Goal: Task Accomplishment & Management: Manage account settings

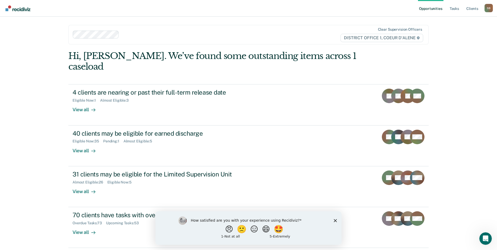
click at [335, 220] on icon "Close survey" at bounding box center [335, 220] width 3 height 3
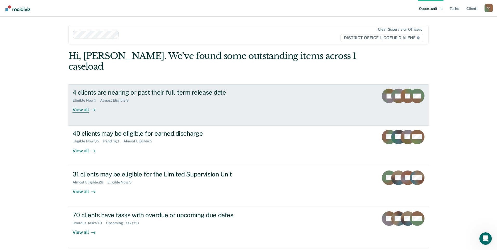
click at [81, 103] on div "View all" at bounding box center [87, 108] width 29 height 10
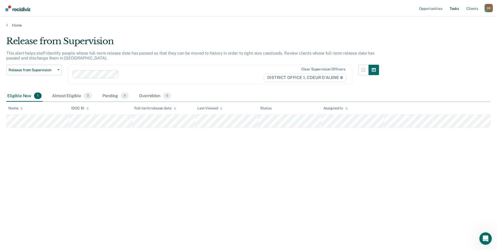
click at [454, 10] on link "Tasks" at bounding box center [454, 8] width 11 height 17
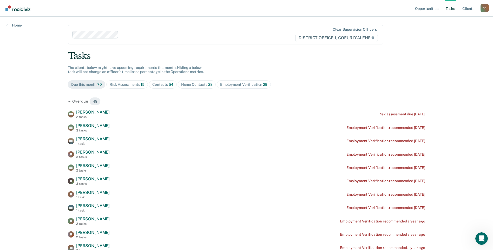
click at [161, 83] on div "Contacts 54" at bounding box center [162, 84] width 21 height 4
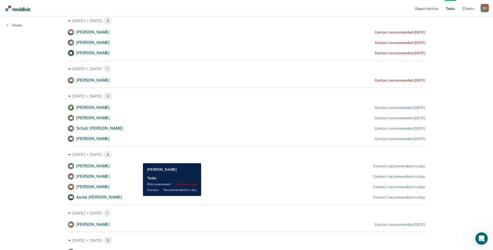
scroll to position [338, 0]
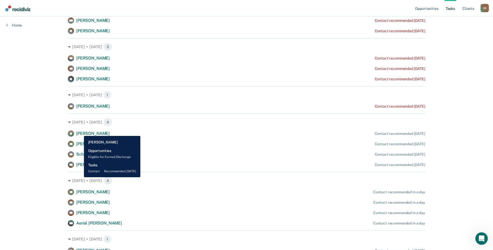
click at [80, 132] on span "[PERSON_NAME]" at bounding box center [93, 133] width 34 height 5
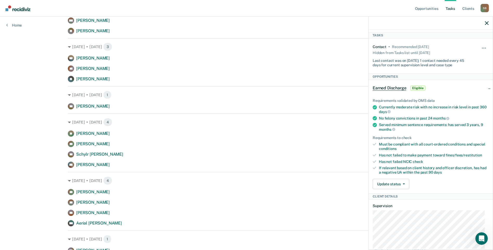
scroll to position [0, 0]
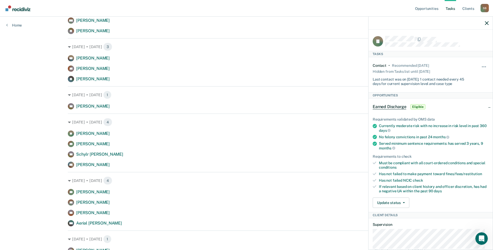
click at [41, 136] on div "Opportunities Tasks Client s [PERSON_NAME] S B Profile How it works Log Out Hom…" at bounding box center [246, 225] width 493 height 1127
click at [488, 23] on icon "button" at bounding box center [487, 23] width 4 height 4
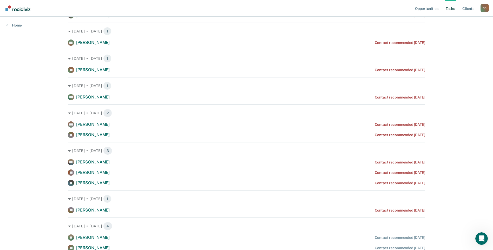
scroll to position [208, 0]
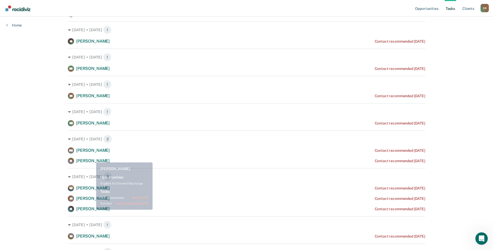
click at [92, 209] on span "[PERSON_NAME]" at bounding box center [93, 208] width 34 height 5
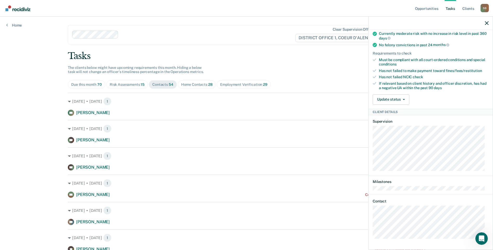
scroll to position [0, 0]
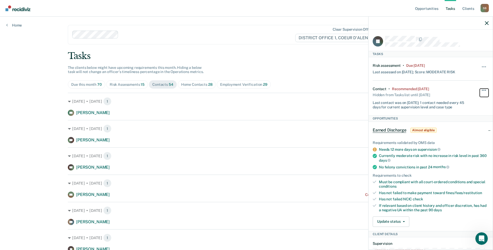
click at [480, 91] on button "button" at bounding box center [484, 93] width 9 height 8
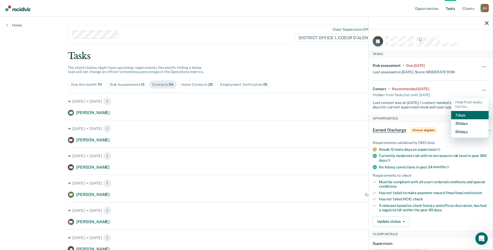
click at [468, 113] on button "7 days" at bounding box center [469, 115] width 37 height 8
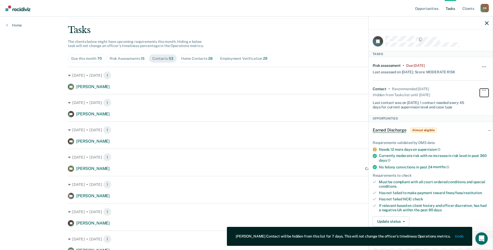
scroll to position [52, 0]
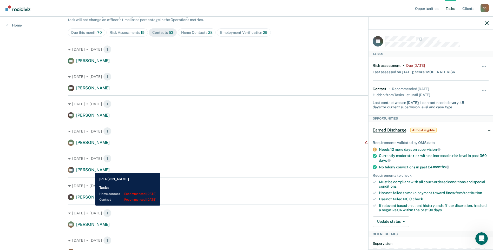
click at [91, 169] on span "[PERSON_NAME]" at bounding box center [93, 169] width 34 height 5
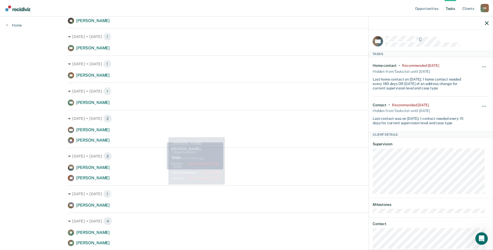
scroll to position [182, 0]
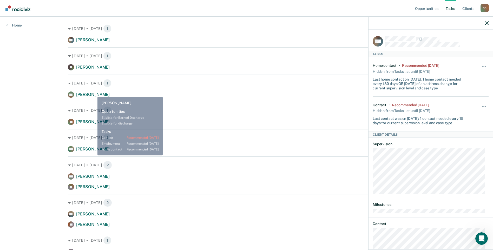
click at [94, 93] on span "[PERSON_NAME]" at bounding box center [93, 94] width 34 height 5
